Goal: Entertainment & Leisure: Browse casually

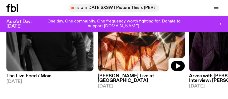
scroll to position [346, 0]
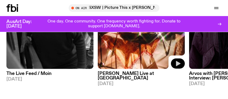
click at [179, 63] on icon "button" at bounding box center [178, 63] width 5 height 5
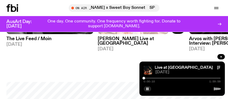
scroll to position [382, 0]
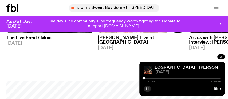
click at [220, 23] on icon at bounding box center [220, 24] width 1 height 2
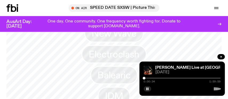
scroll to position [498, 0]
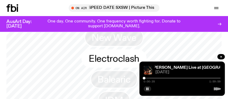
click at [102, 53] on span "Electroclash" at bounding box center [114, 58] width 51 height 10
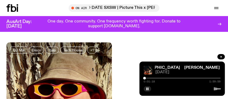
scroll to position [44, 0]
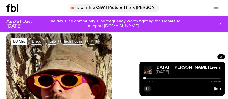
click at [23, 40] on span "DJ Mix" at bounding box center [19, 41] width 12 height 4
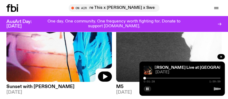
scroll to position [133, 0]
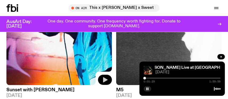
click at [104, 79] on icon "button" at bounding box center [105, 79] width 5 height 5
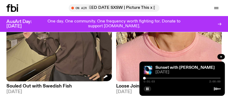
scroll to position [311, 0]
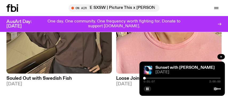
click at [221, 56] on icon "button" at bounding box center [221, 57] width 2 height 2
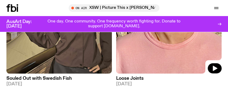
click at [215, 67] on icon "button" at bounding box center [215, 67] width 5 height 5
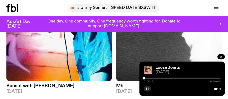
scroll to position [133, 0]
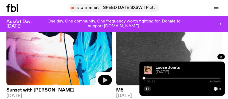
click at [105, 79] on icon "button" at bounding box center [105, 79] width 5 height 5
